Goal: Communication & Community: Answer question/provide support

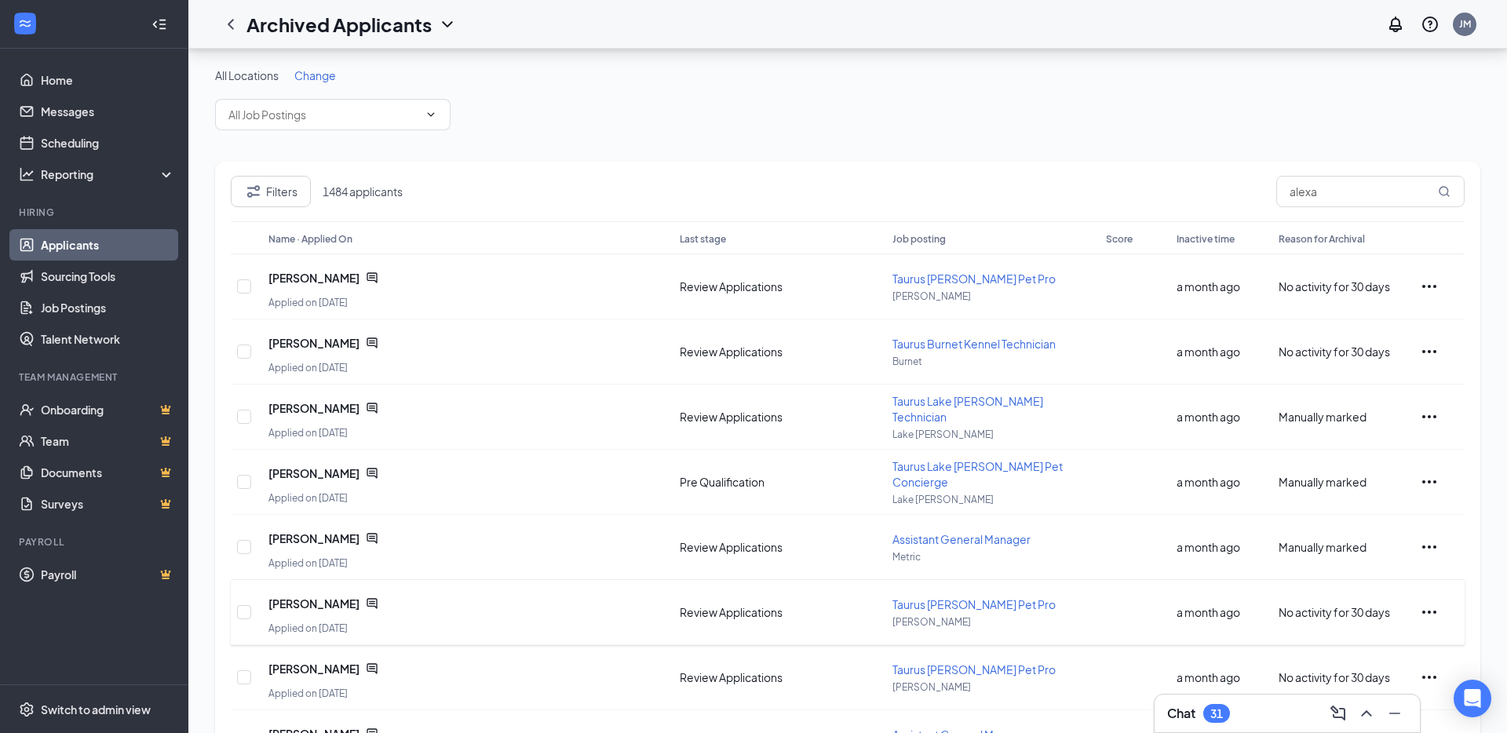
scroll to position [249, 0]
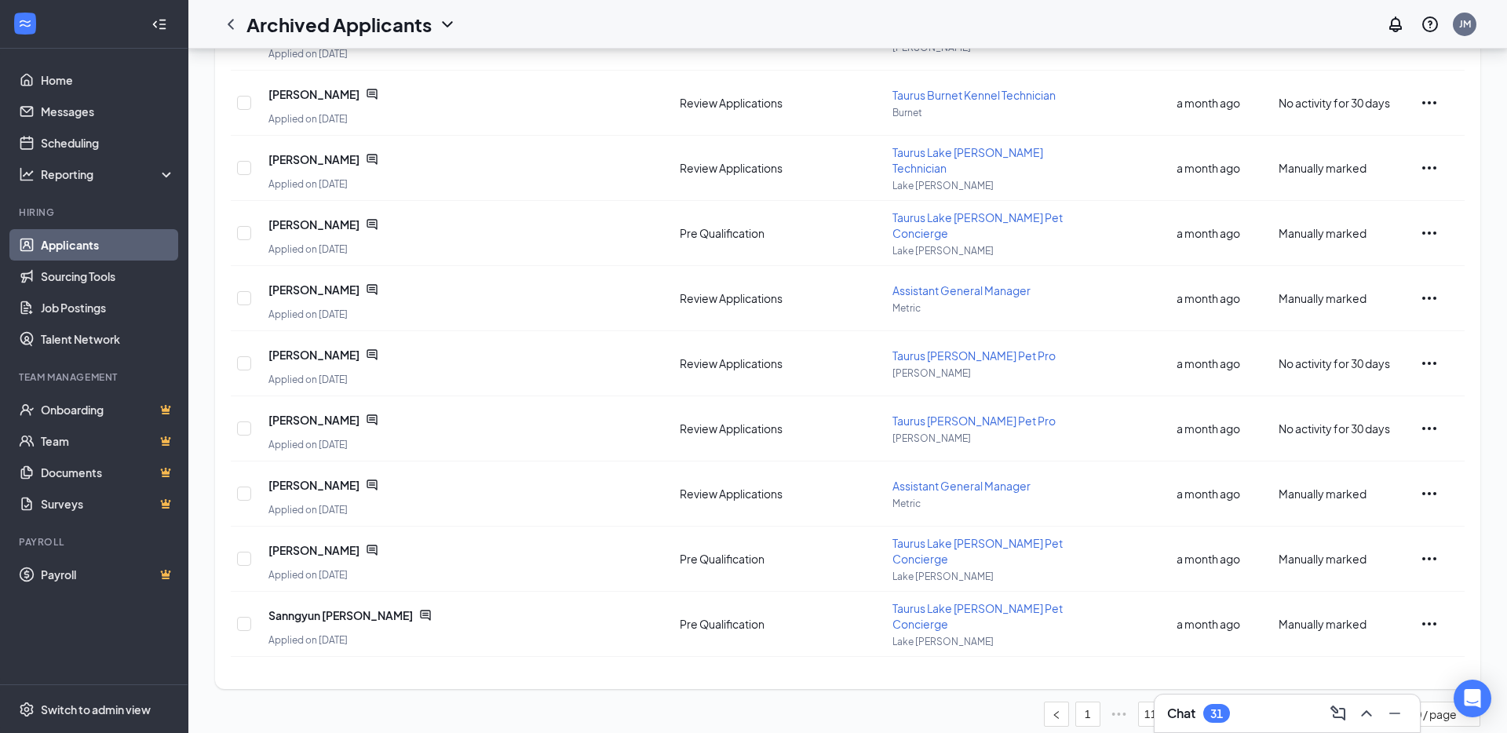
click at [104, 239] on link "Applicants" at bounding box center [108, 244] width 134 height 31
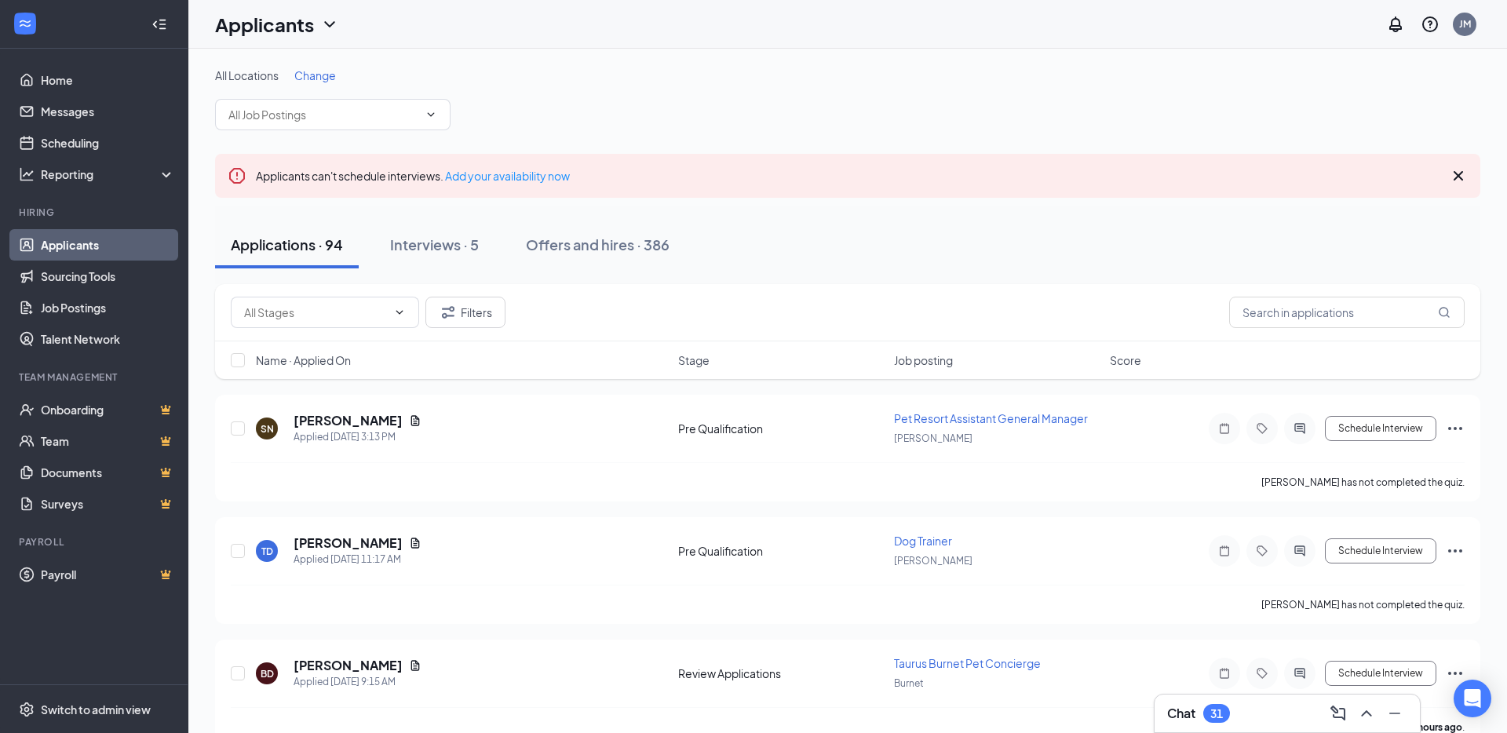
click at [1282, 698] on div "Chat 31" at bounding box center [1287, 714] width 265 height 38
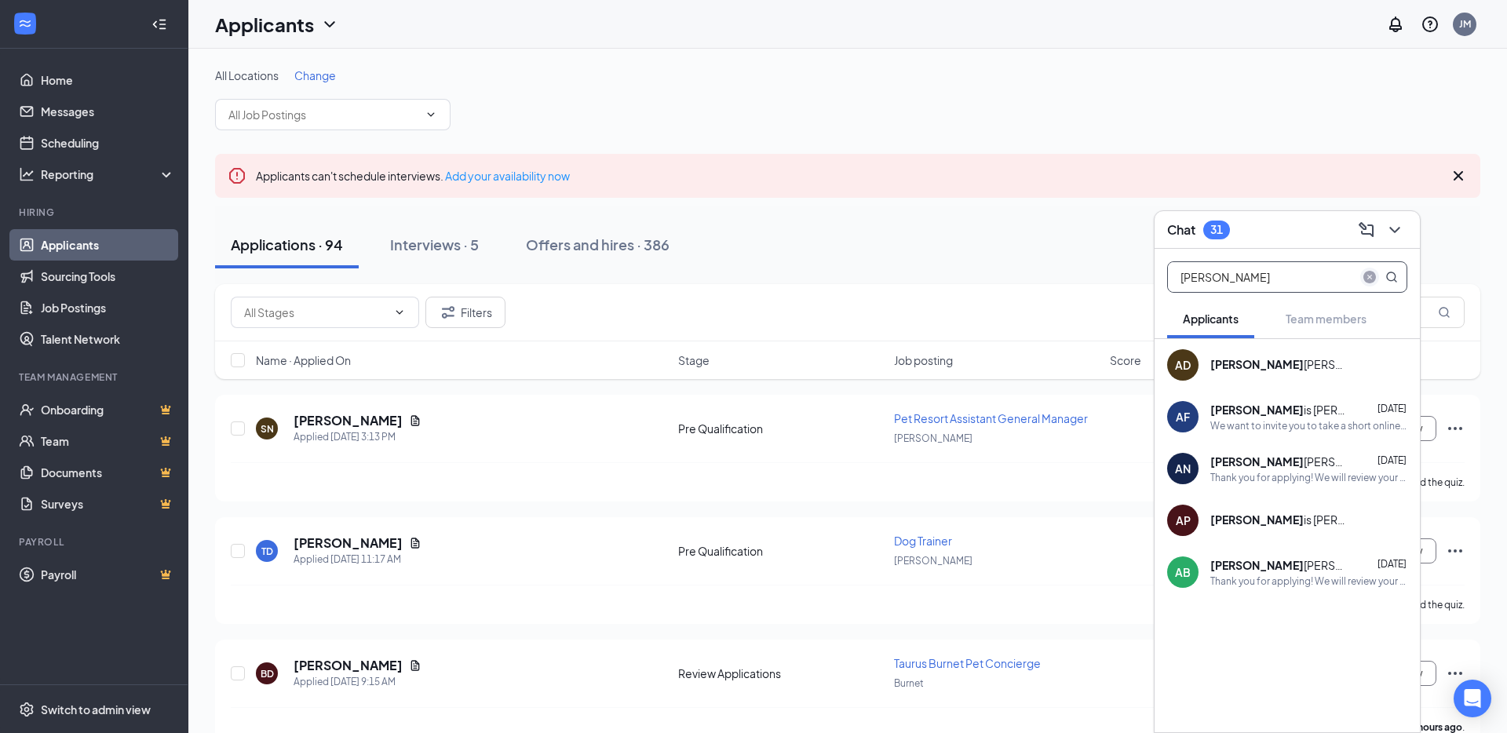
click at [1373, 274] on icon "close-circle" at bounding box center [1369, 277] width 13 height 13
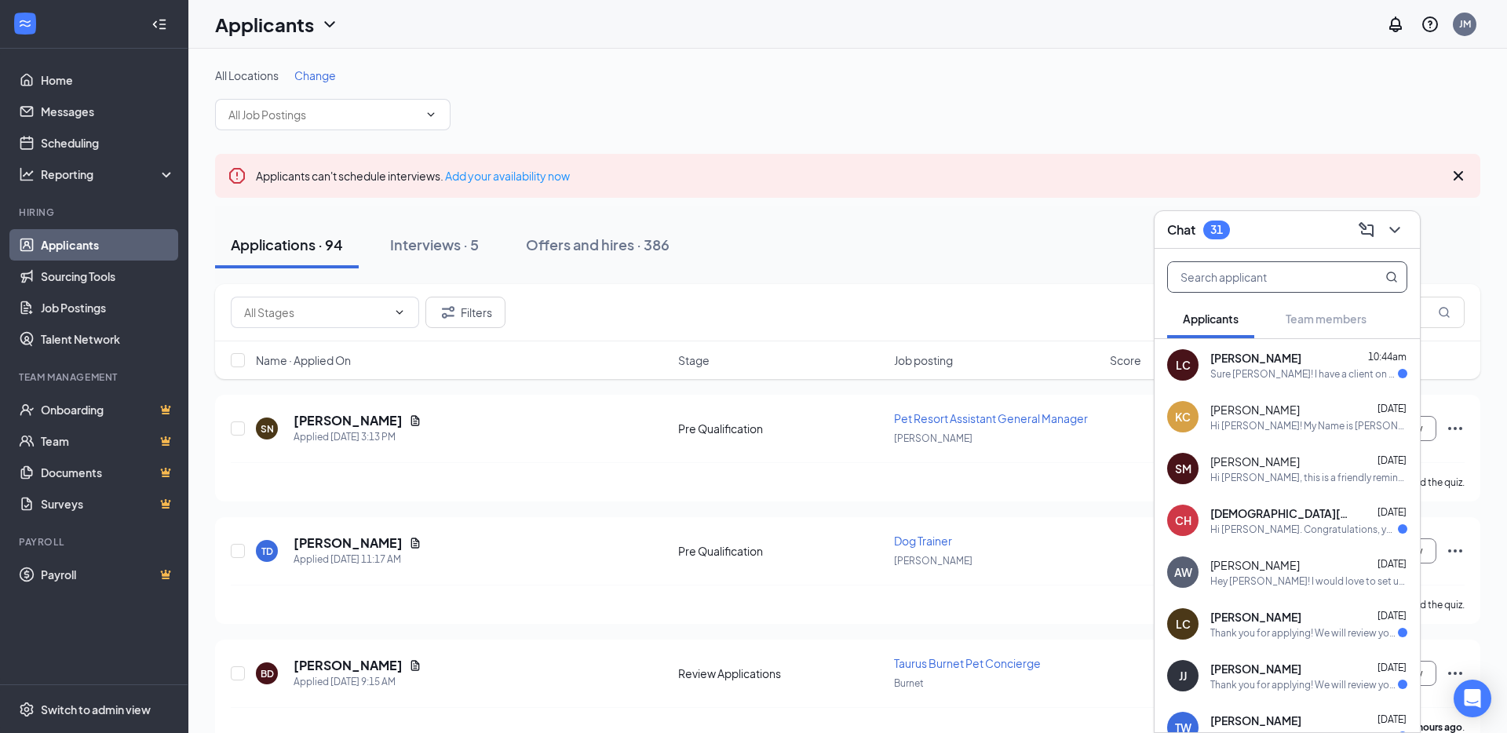
click at [1292, 359] on div "[PERSON_NAME] 10:44am" at bounding box center [1308, 358] width 197 height 16
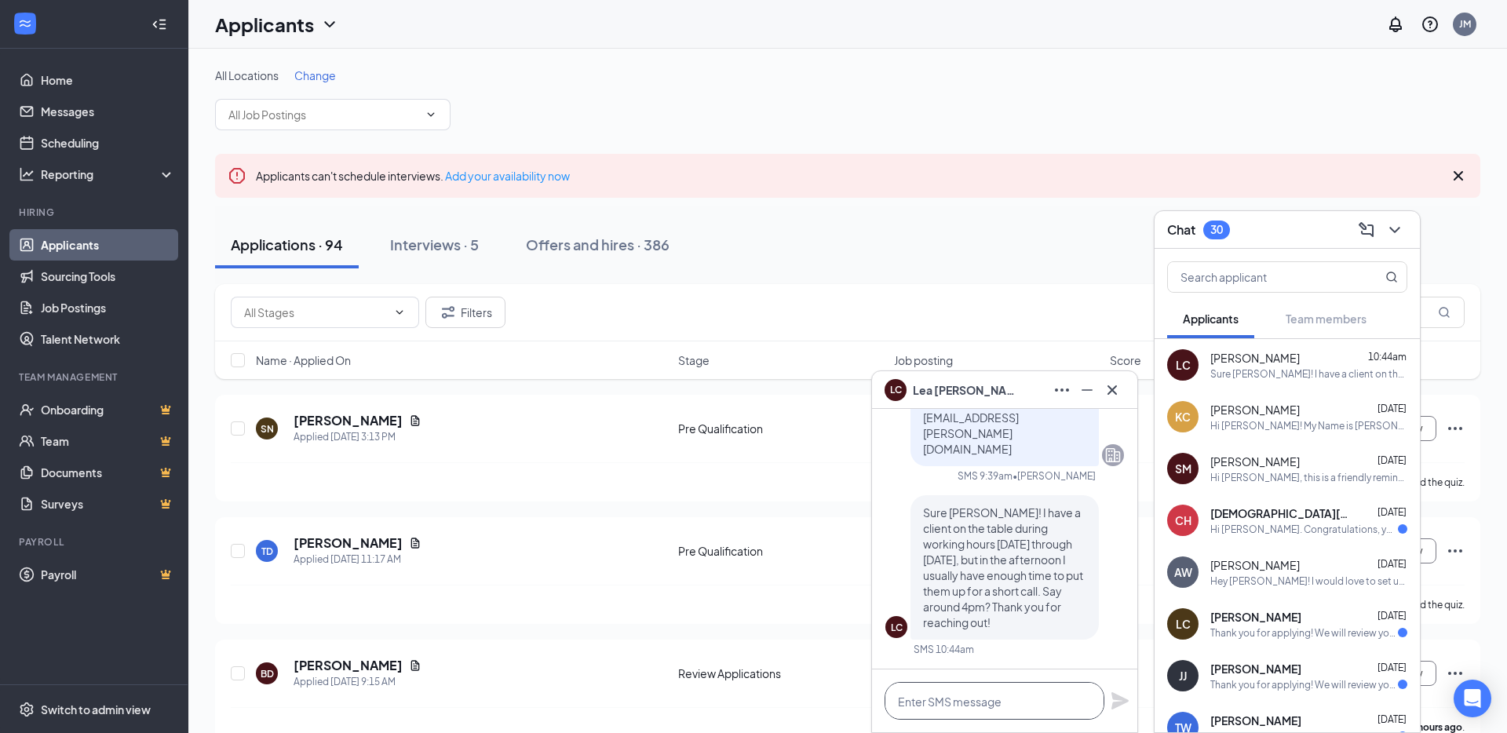
click at [973, 706] on textarea at bounding box center [995, 701] width 220 height 38
click at [1013, 701] on textarea at bounding box center [995, 701] width 220 height 38
click at [1045, 709] on textarea at bounding box center [995, 701] width 220 height 38
type textarea "H"
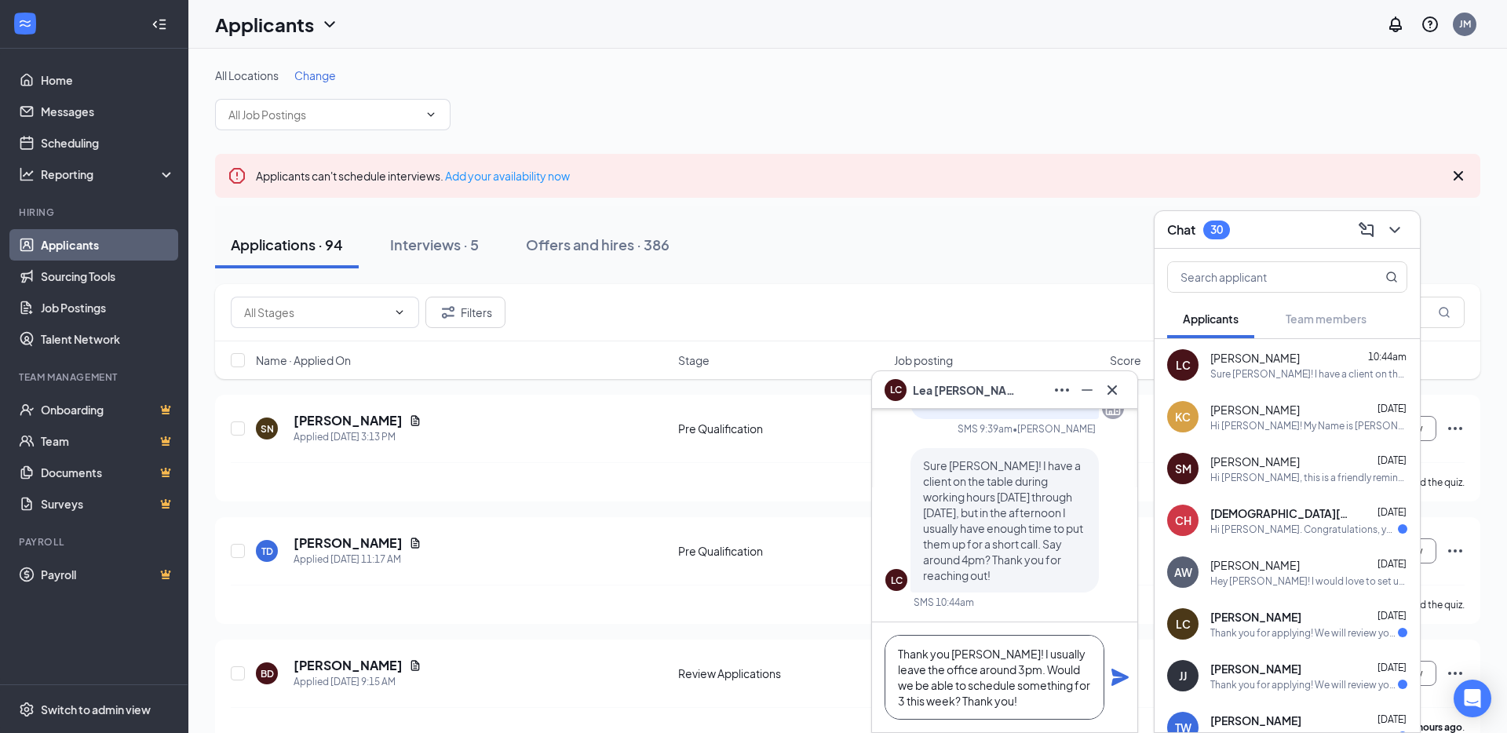
type textarea "Thank you [PERSON_NAME]! I usually leave the office around 3pm. Would we be abl…"
click at [1116, 675] on icon "Plane" at bounding box center [1119, 677] width 17 height 17
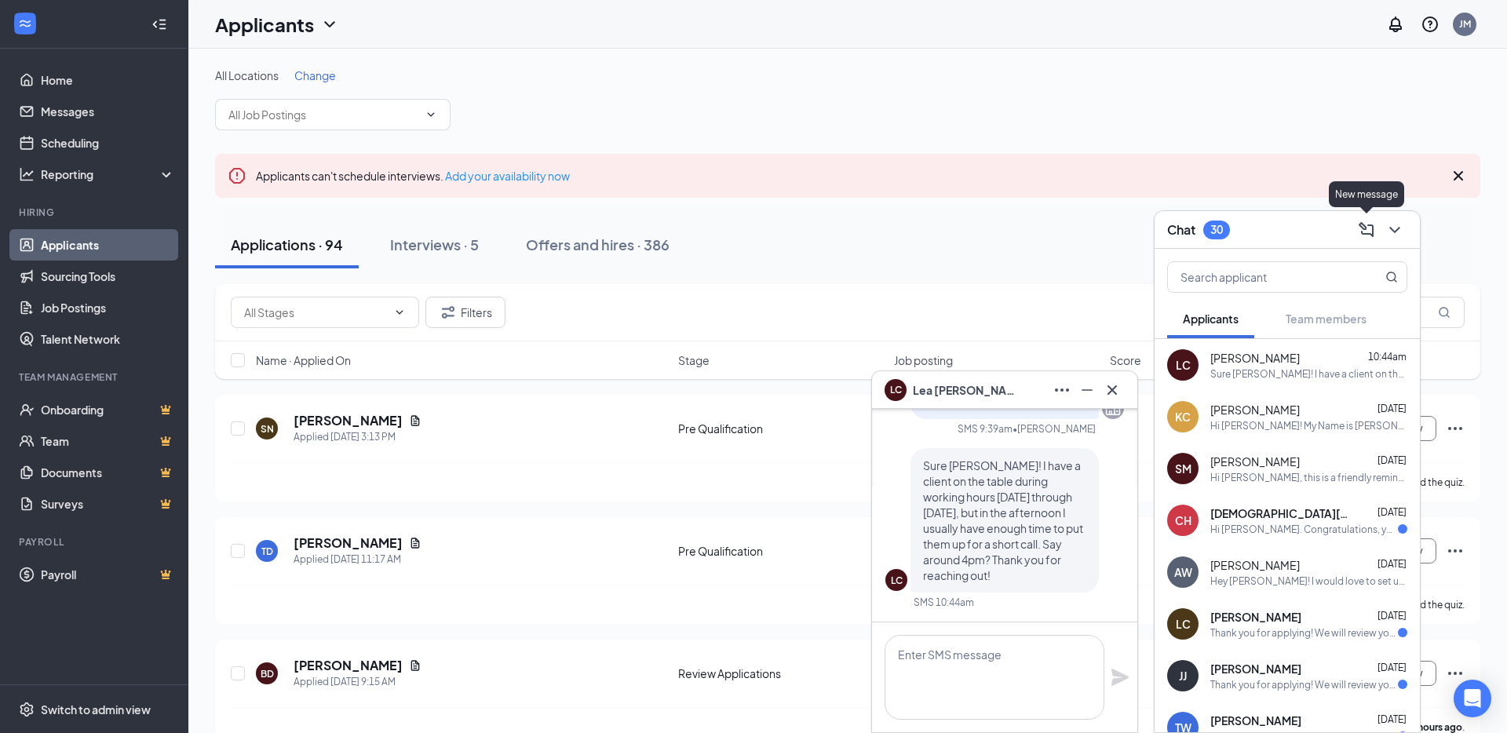
scroll to position [0, 0]
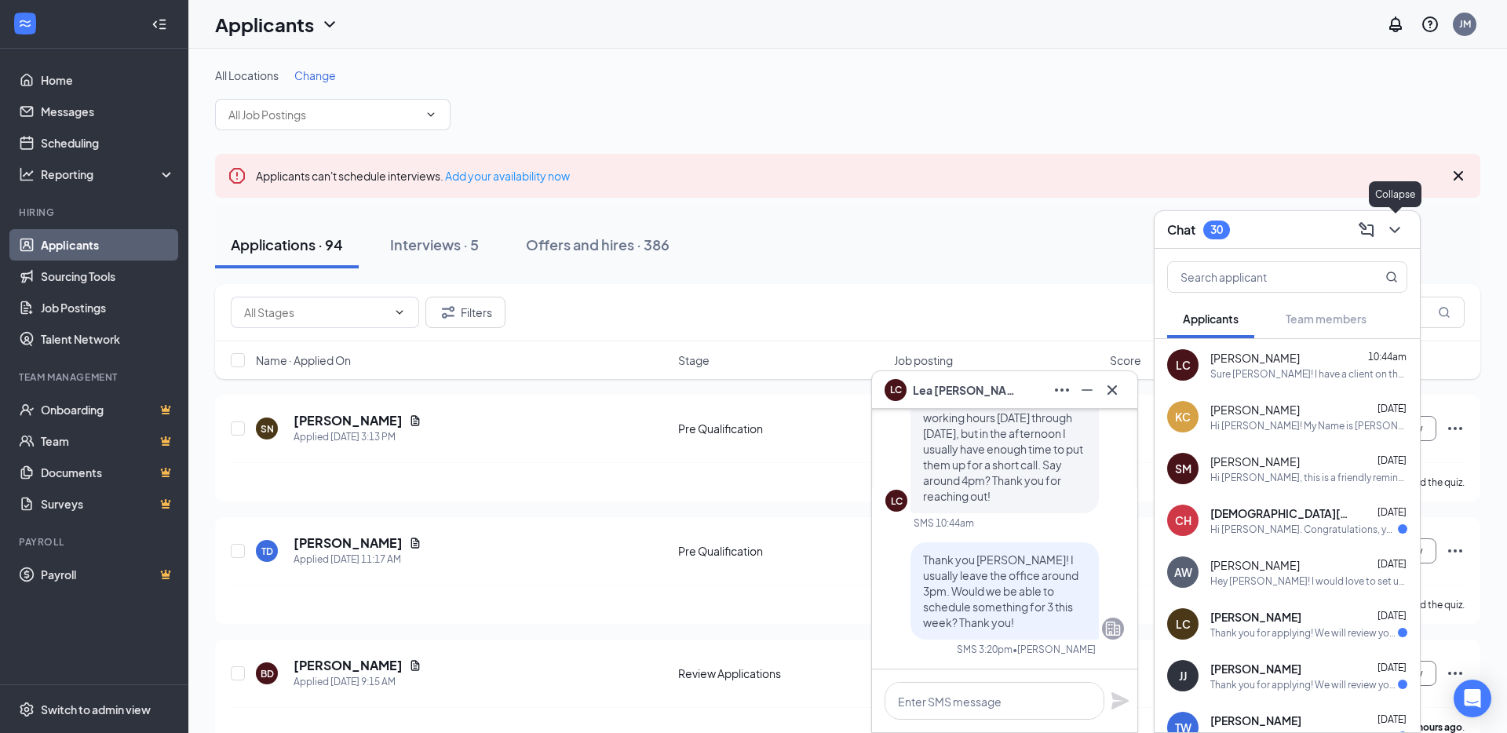
click at [1395, 228] on icon "ChevronDown" at bounding box center [1394, 230] width 19 height 19
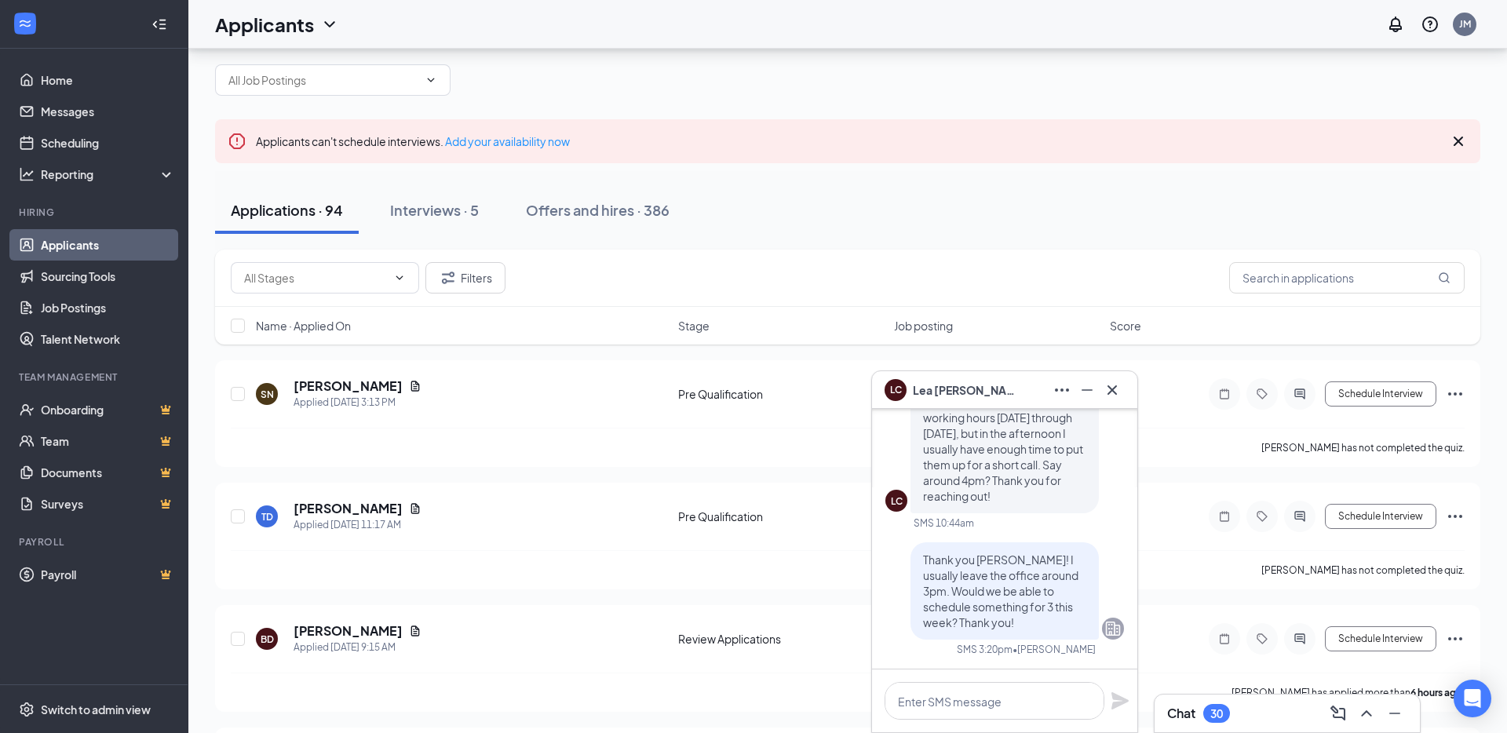
scroll to position [49, 0]
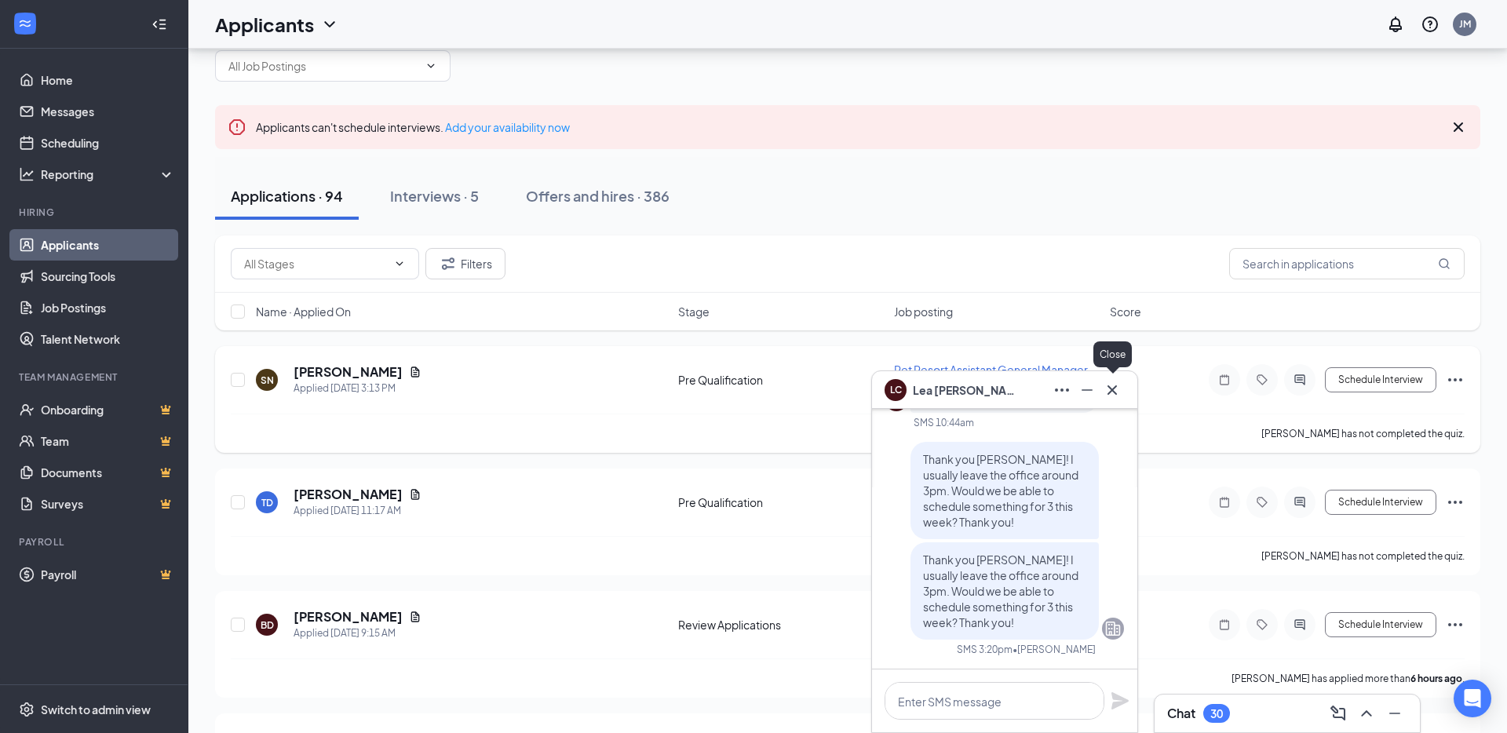
click at [1117, 391] on icon "Cross" at bounding box center [1112, 390] width 19 height 19
